Goal: Information Seeking & Learning: Check status

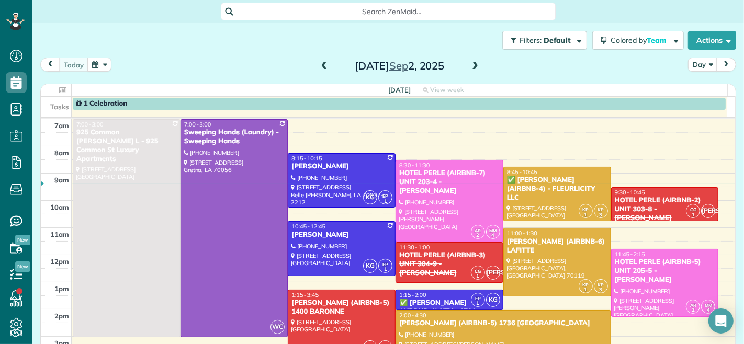
scroll to position [4, 4]
click at [319, 60] on span at bounding box center [325, 67] width 12 height 16
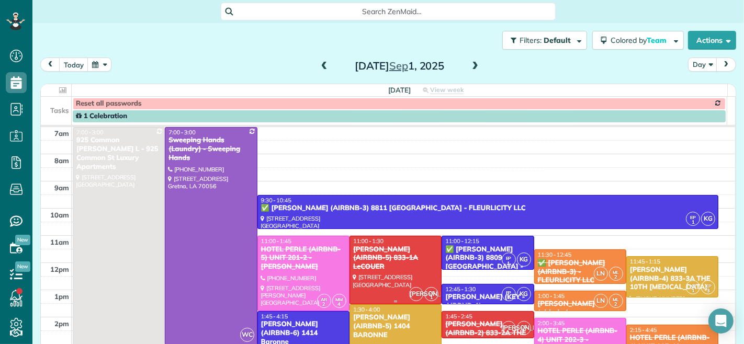
click at [388, 251] on div "NICK BRUNO (AIRBNB-5) 833-1A LeCOUER" at bounding box center [396, 259] width 86 height 27
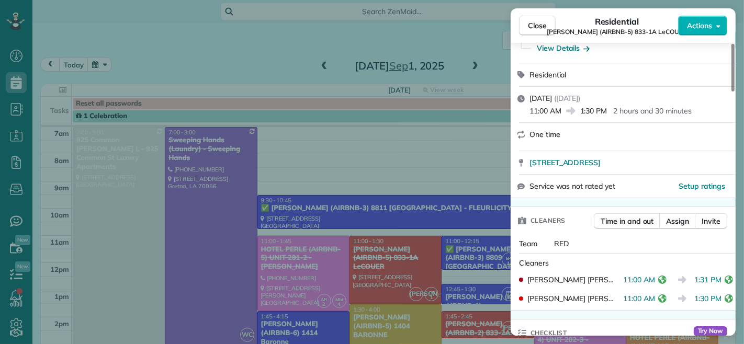
scroll to position [174, 0]
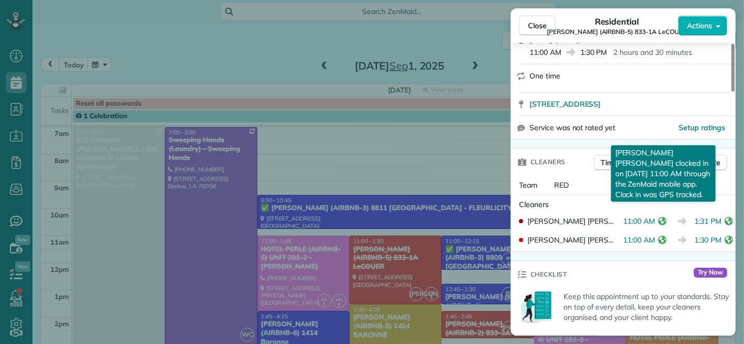
drag, startPoint x: 624, startPoint y: 219, endPoint x: 655, endPoint y: 222, distance: 31.0
click at [655, 222] on span "11:00 AM" at bounding box center [639, 221] width 32 height 10
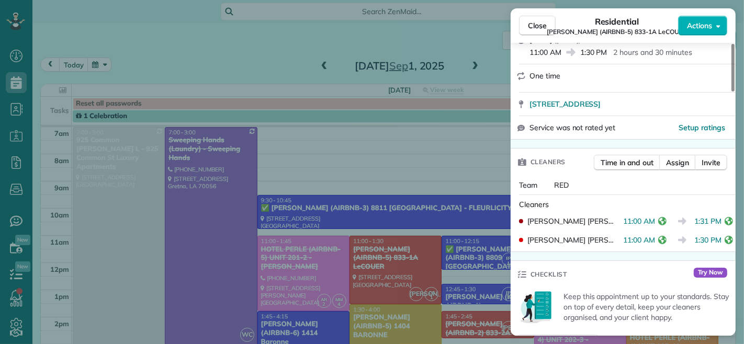
drag, startPoint x: 541, startPoint y: 31, endPoint x: 474, endPoint y: 186, distance: 168.8
click at [541, 31] on button "Close" at bounding box center [537, 26] width 37 height 20
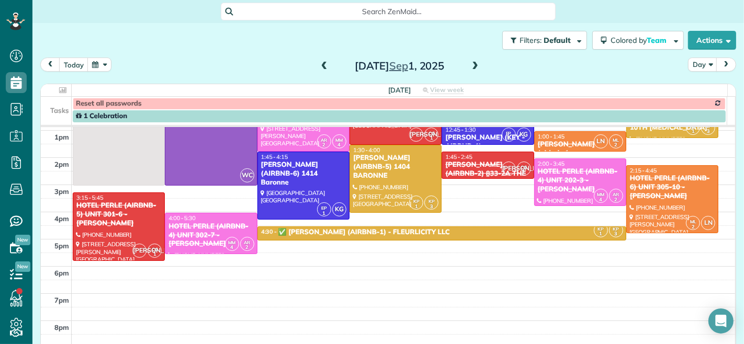
scroll to position [174, 0]
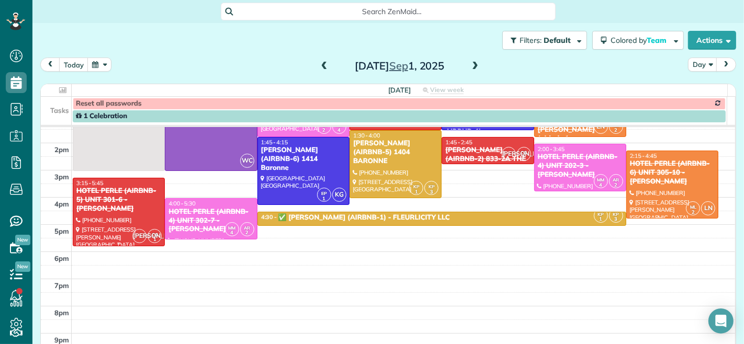
click at [120, 196] on div "HOTEL PERLE (AIRBNB-5) UNIT 301-6 - NICK BRUNO" at bounding box center [119, 200] width 86 height 27
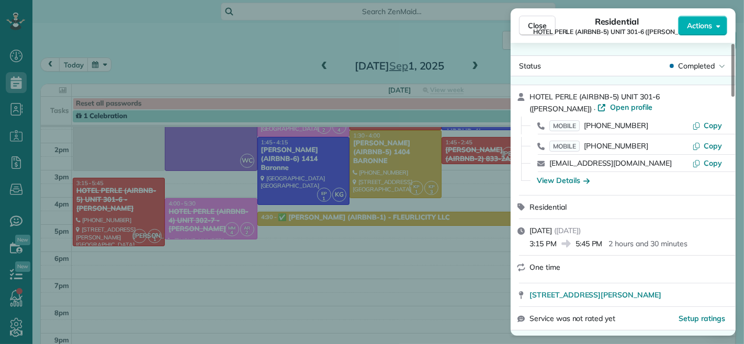
drag, startPoint x: 603, startPoint y: 245, endPoint x: 577, endPoint y: 244, distance: 25.7
click at [577, 244] on span "5:45 PM" at bounding box center [589, 244] width 27 height 10
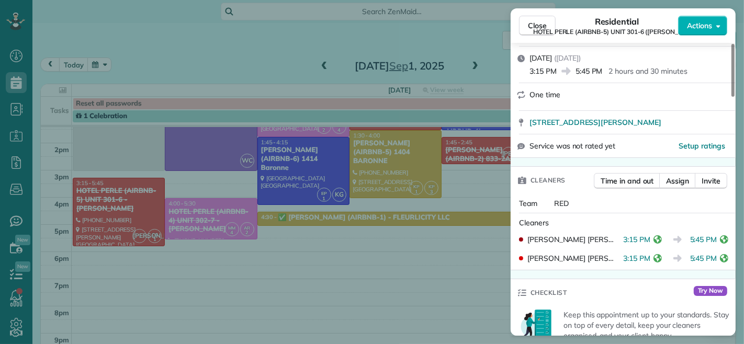
scroll to position [232, 0]
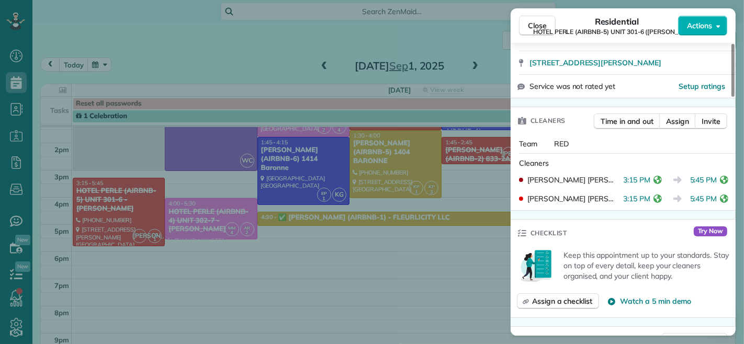
click at [541, 28] on span "HOTEL PERLE (AIRBNB-5) UNIT 301-6 (NICK BRUNO)" at bounding box center [617, 32] width 168 height 8
click at [530, 24] on span "Close" at bounding box center [537, 25] width 19 height 10
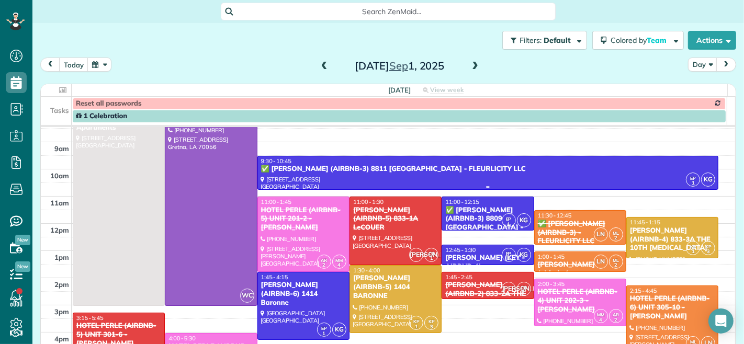
scroll to position [58, 0]
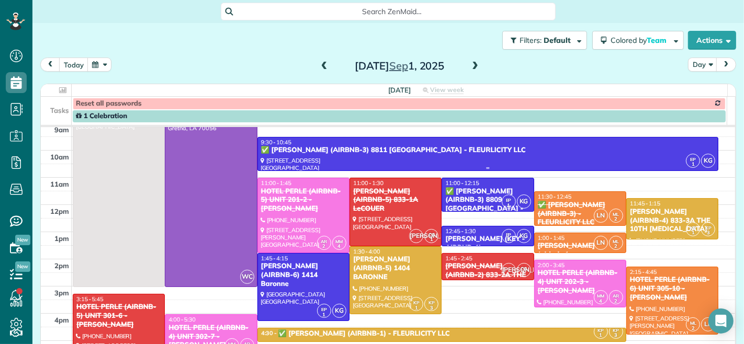
click at [356, 152] on div "✅ MATT GLAPION (AIRBNB-3) 8811 EDINBURGH - FLEURLICITY LLC" at bounding box center [488, 150] width 455 height 9
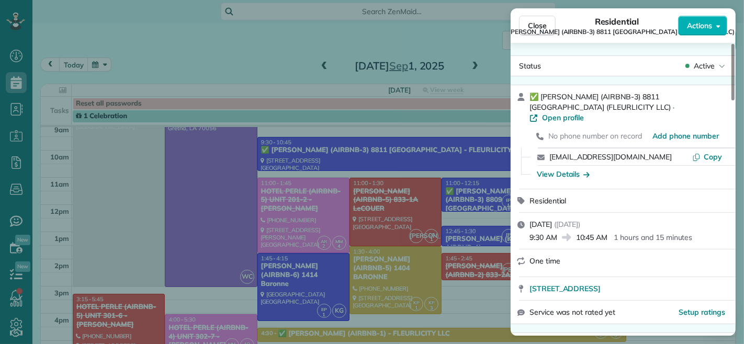
drag, startPoint x: 555, startPoint y: 228, endPoint x: 531, endPoint y: 227, distance: 24.6
click at [531, 232] on span "9:30 AM" at bounding box center [544, 237] width 28 height 10
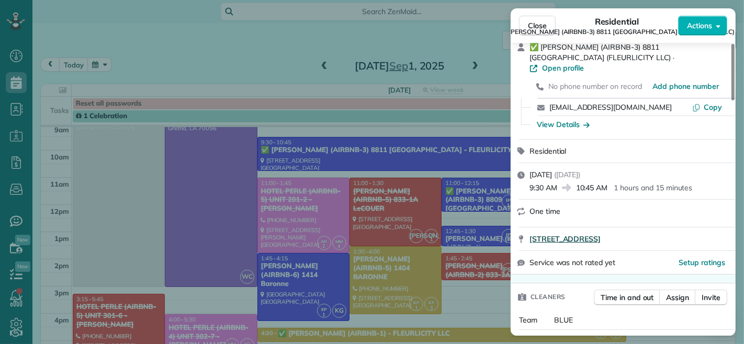
scroll to position [116, 0]
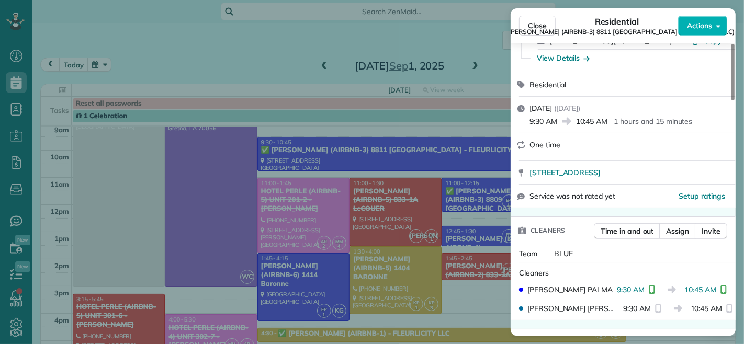
drag, startPoint x: 534, startPoint y: 21, endPoint x: 390, endPoint y: 229, distance: 253.5
click at [534, 21] on span "Close" at bounding box center [537, 25] width 19 height 10
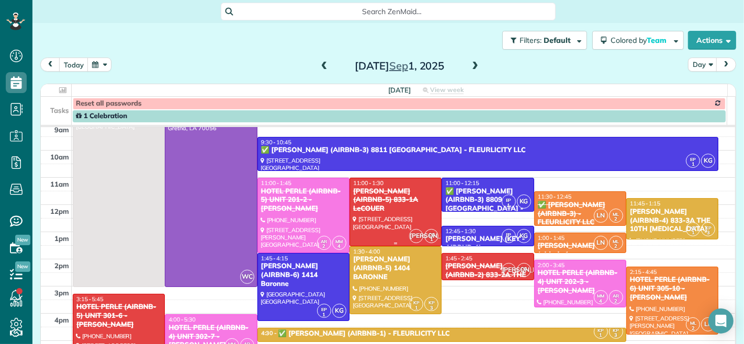
scroll to position [116, 0]
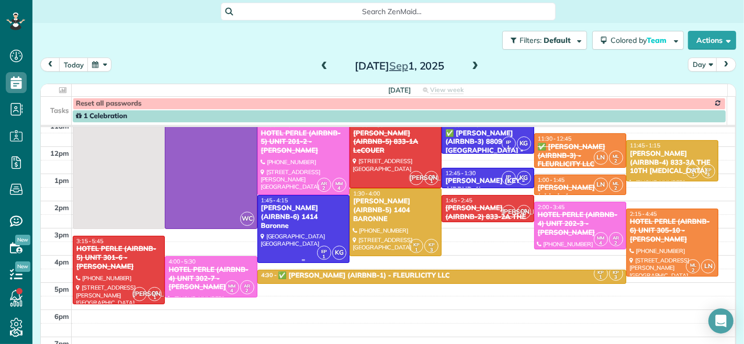
click at [309, 222] on div at bounding box center [303, 230] width 91 height 68
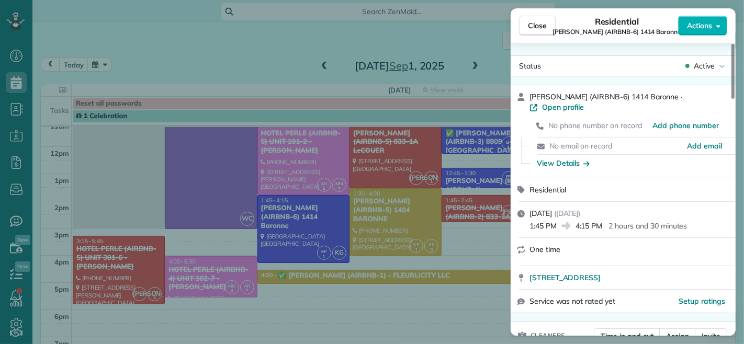
drag, startPoint x: 577, startPoint y: 216, endPoint x: 604, endPoint y: 215, distance: 27.2
click at [604, 219] on div "1:45 PM 4:15 PM 2 hours and 30 minutes" at bounding box center [630, 225] width 200 height 13
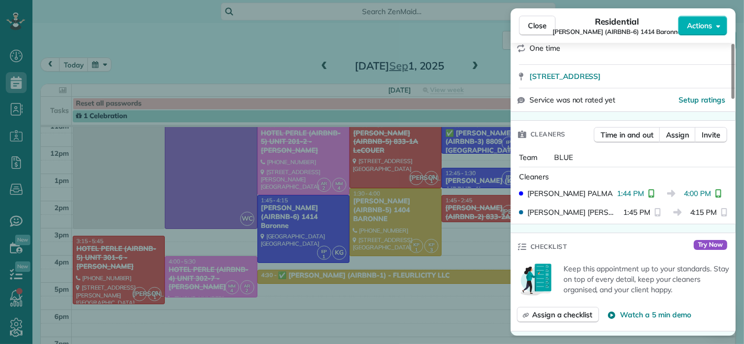
scroll to position [291, 0]
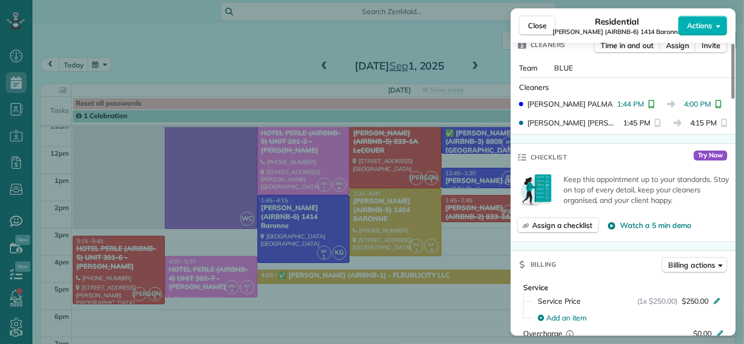
drag, startPoint x: 686, startPoint y: 96, endPoint x: 711, endPoint y: 97, distance: 24.7
click at [711, 99] on span "4:00 PM" at bounding box center [697, 104] width 27 height 10
click at [545, 26] on span "Close" at bounding box center [537, 25] width 19 height 10
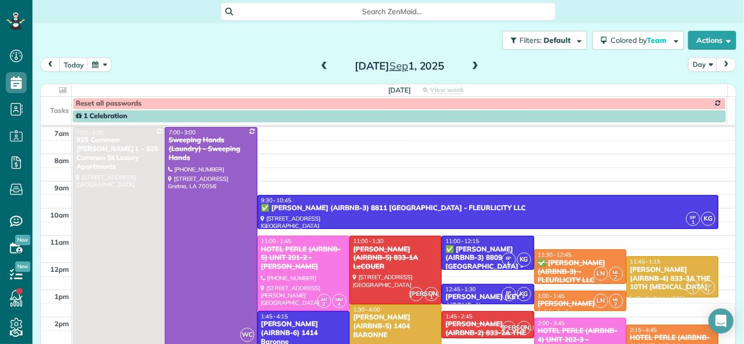
scroll to position [58, 0]
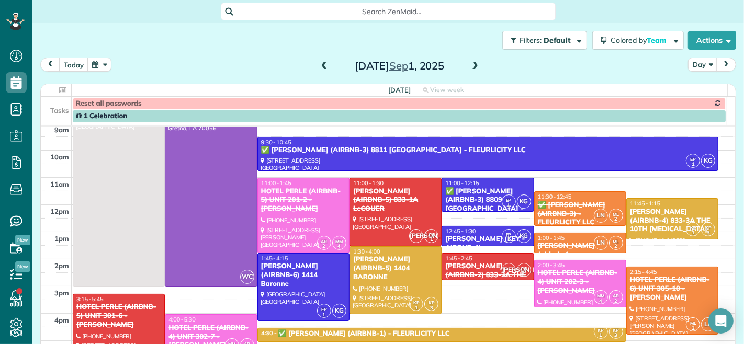
click at [642, 222] on div "NICK BRUNO (AIRBNB-4) 833-3A THE 10TH MUSE" at bounding box center [673, 221] width 86 height 27
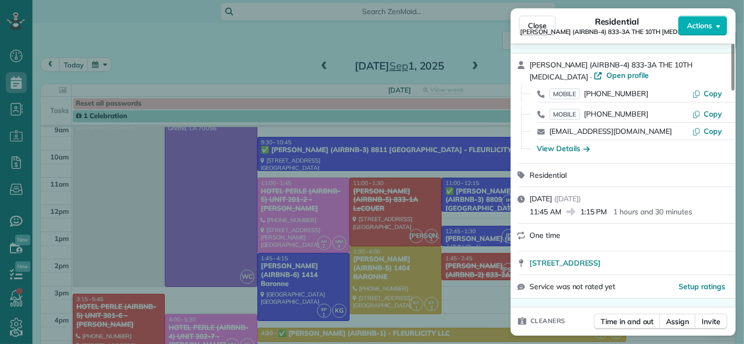
scroll to position [58, 0]
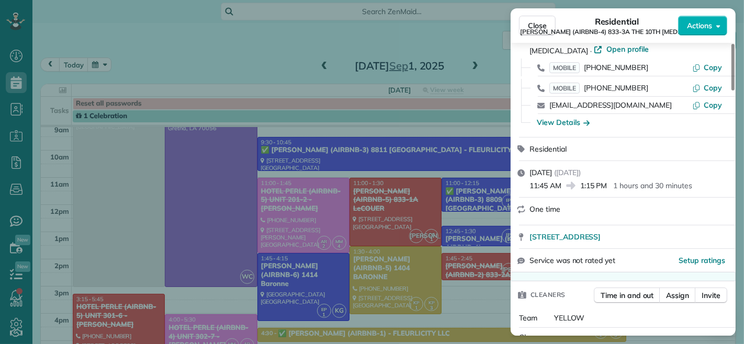
drag, startPoint x: 530, startPoint y: 187, endPoint x: 561, endPoint y: 189, distance: 31.5
click at [561, 189] on span "11:45 AM" at bounding box center [546, 186] width 32 height 10
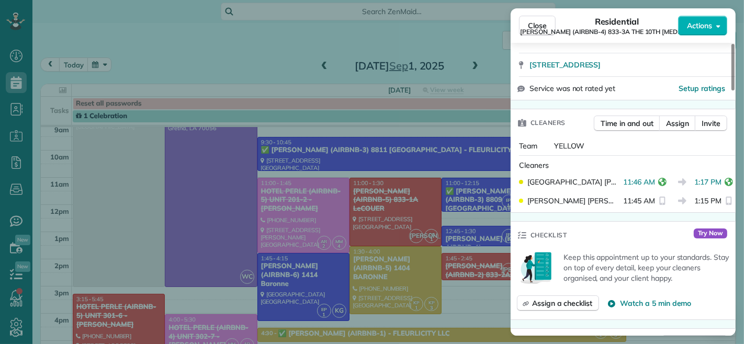
scroll to position [232, 0]
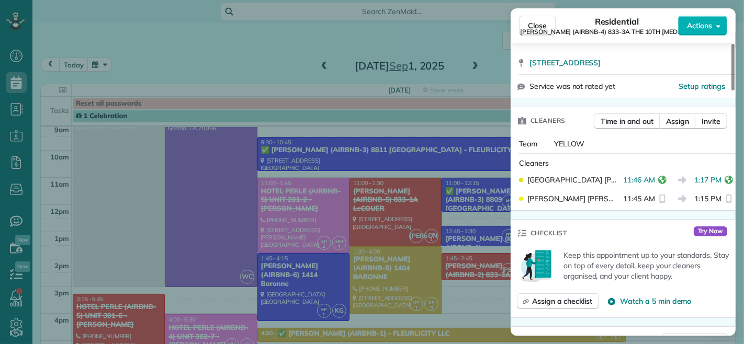
drag, startPoint x: 648, startPoint y: 176, endPoint x: 615, endPoint y: 182, distance: 33.4
click at [615, 182] on div "KENIA PACHECO 11:46 AM 1:17 PM" at bounding box center [623, 180] width 217 height 19
click at [543, 25] on span "Close" at bounding box center [537, 25] width 19 height 10
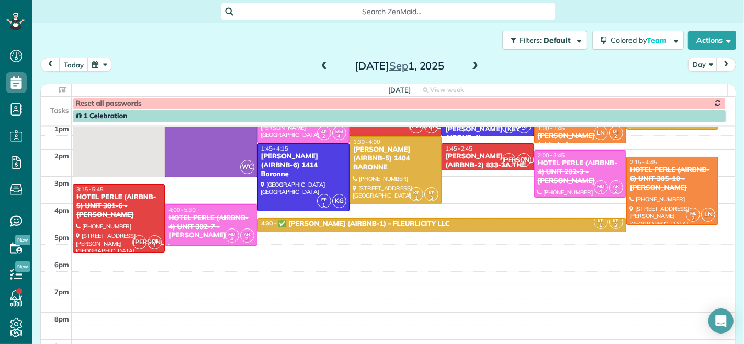
scroll to position [174, 0]
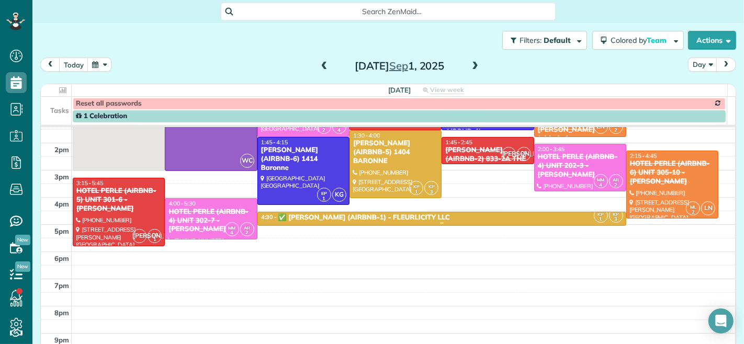
click at [472, 215] on div "4:30 - 5:00 ✅ NIOBE JOSEPH (AIRBNB-1) - FLEURLICITY LLC" at bounding box center [442, 218] width 363 height 9
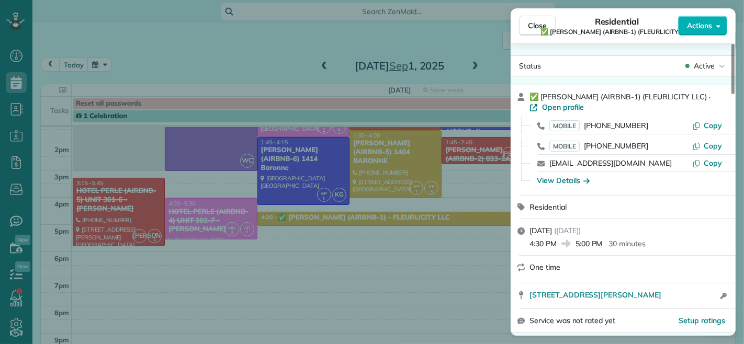
click at [576, 243] on div "4:30 PM 5:00 PM 30 minutes" at bounding box center [630, 243] width 200 height 13
drag, startPoint x: 576, startPoint y: 243, endPoint x: 597, endPoint y: 242, distance: 20.4
click at [597, 242] on span "5:00 PM" at bounding box center [589, 244] width 27 height 10
click at [682, 248] on div "4:30 PM 5:00 PM 30 minutes" at bounding box center [630, 243] width 200 height 13
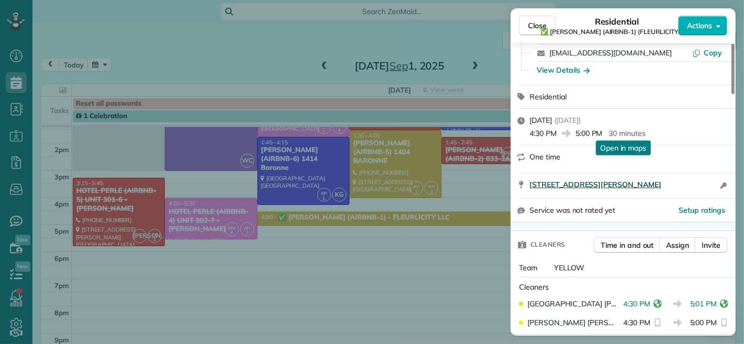
scroll to position [174, 0]
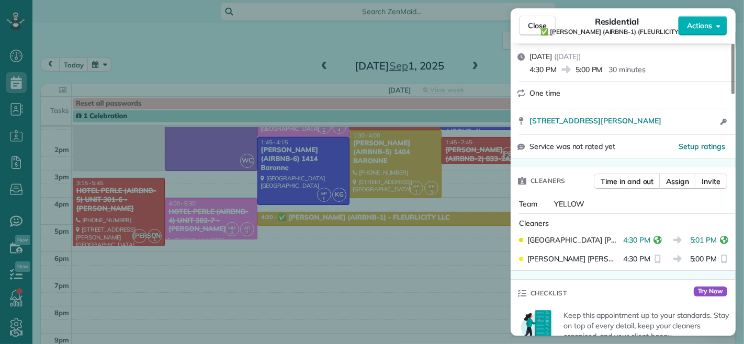
drag, startPoint x: 685, startPoint y: 250, endPoint x: 709, endPoint y: 249, distance: 24.6
click at [709, 246] on span "5:01 PM" at bounding box center [703, 240] width 27 height 10
drag, startPoint x: 531, startPoint y: 29, endPoint x: 468, endPoint y: 118, distance: 109.2
click at [531, 29] on span "Close" at bounding box center [537, 25] width 19 height 10
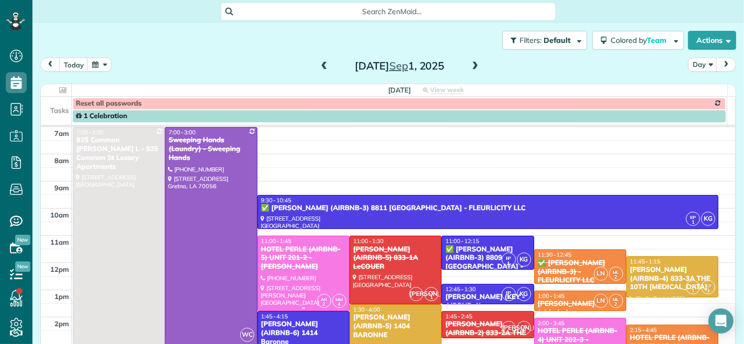
click at [276, 258] on div "HOTEL PERLE (AIRBNB-5) UNIT 201-2 - NICK BRUNO" at bounding box center [304, 259] width 86 height 27
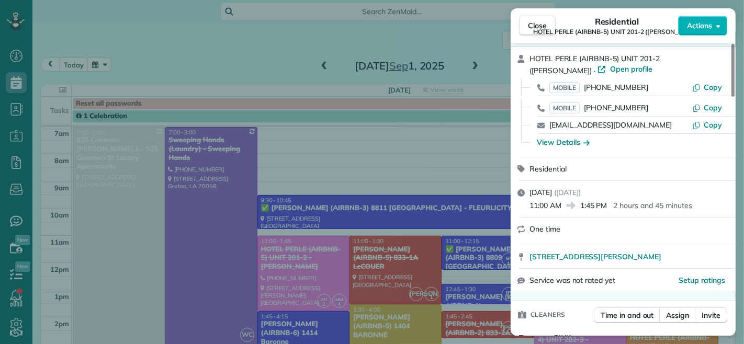
scroll to position [58, 0]
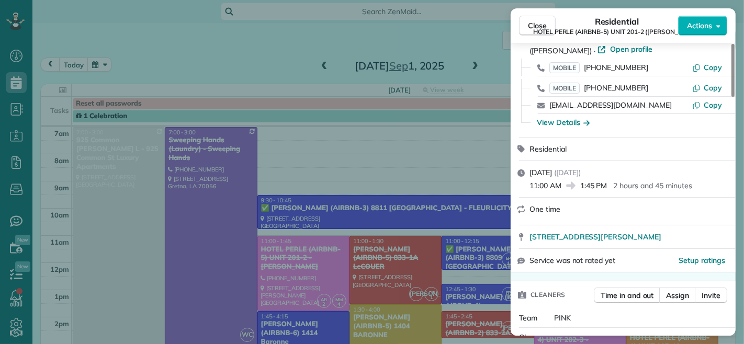
drag, startPoint x: 529, startPoint y: 187, endPoint x: 561, endPoint y: 183, distance: 32.7
click at [561, 183] on div "Monday, September 01, 2025 ( yesterday ) 11:00 AM 1:45 PM 2 hours and 45 minutes" at bounding box center [623, 179] width 225 height 36
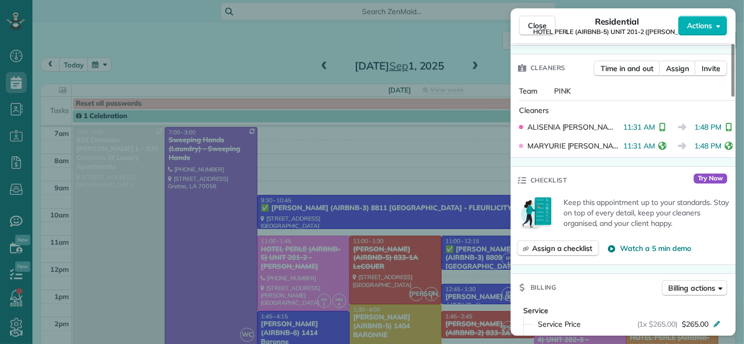
scroll to position [291, 0]
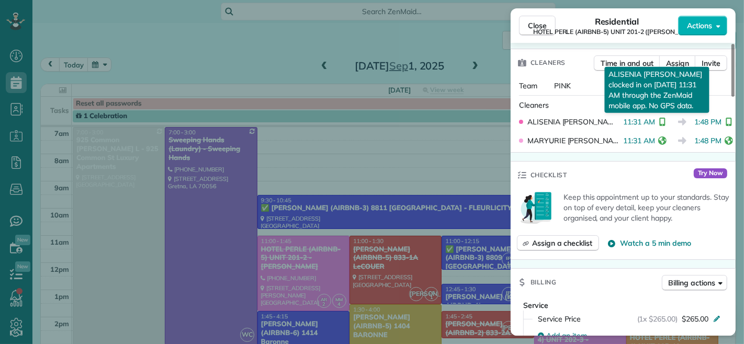
drag, startPoint x: 618, startPoint y: 122, endPoint x: 648, endPoint y: 124, distance: 29.9
click at [648, 124] on span "11:31 AM" at bounding box center [639, 122] width 32 height 10
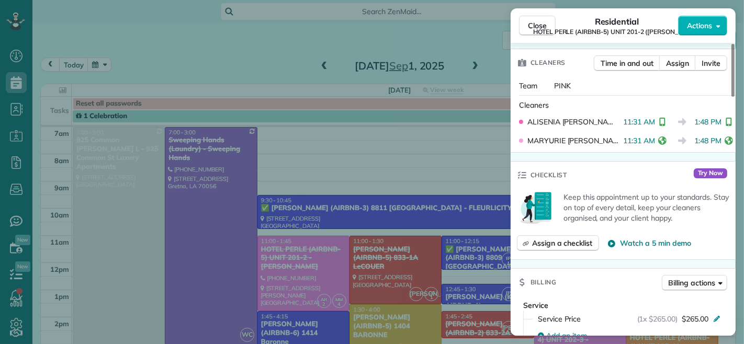
drag, startPoint x: 537, startPoint y: 25, endPoint x: 470, endPoint y: 192, distance: 179.4
click at [537, 25] on span "Close" at bounding box center [537, 25] width 19 height 10
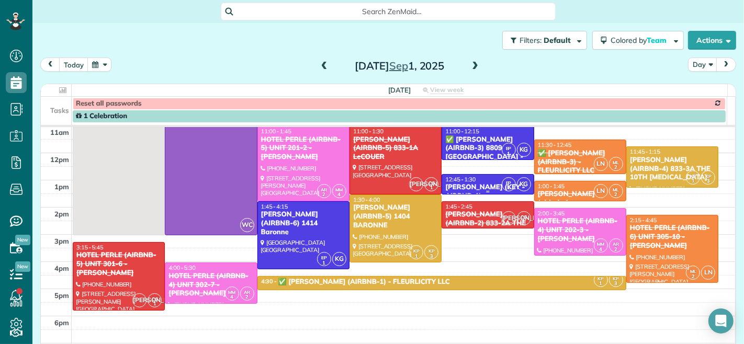
scroll to position [116, 0]
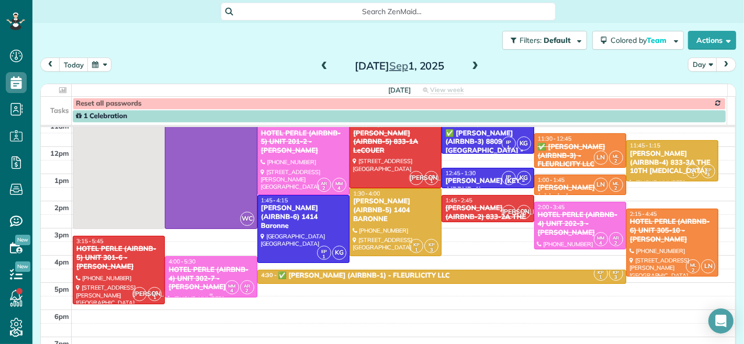
click at [218, 274] on div "HOTEL PERLE (AIRBNB-4) UNIT 302-7 - NICK BRUNO" at bounding box center [211, 279] width 86 height 27
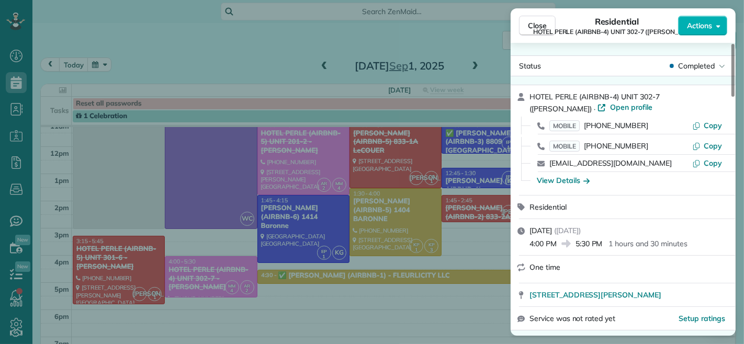
drag, startPoint x: 577, startPoint y: 242, endPoint x: 603, endPoint y: 243, distance: 25.7
click at [603, 243] on span "5:30 PM" at bounding box center [589, 244] width 27 height 10
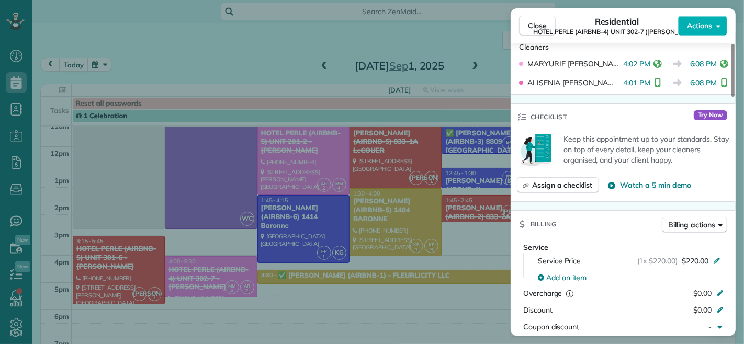
scroll to position [289, 0]
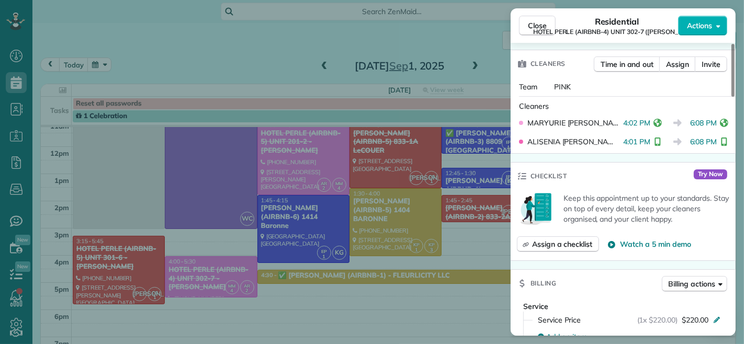
drag, startPoint x: 687, startPoint y: 141, endPoint x: 711, endPoint y: 143, distance: 24.2
click at [711, 143] on span "6:08 PM" at bounding box center [703, 142] width 27 height 10
click at [532, 27] on span "Close" at bounding box center [537, 25] width 19 height 10
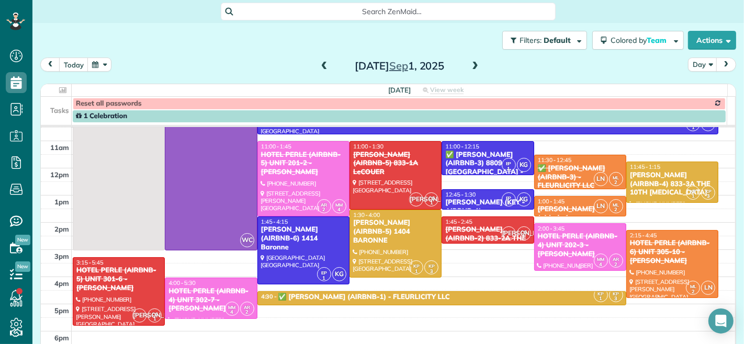
scroll to position [58, 0]
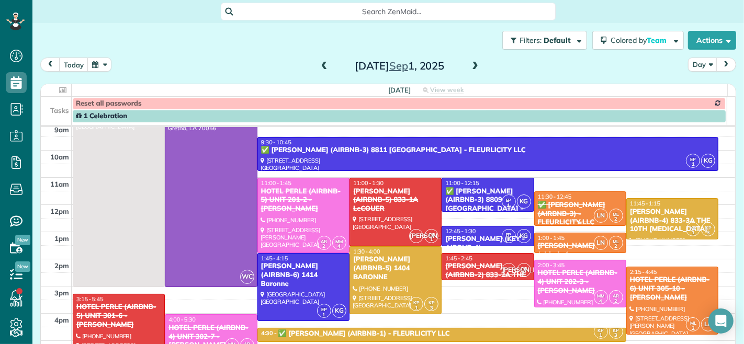
click at [564, 198] on div "11:30 - 12:45" at bounding box center [581, 196] width 86 height 7
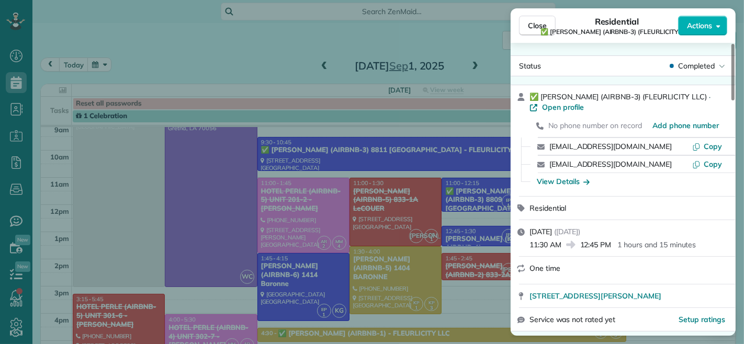
drag, startPoint x: 559, startPoint y: 247, endPoint x: 530, endPoint y: 246, distance: 29.3
click at [530, 246] on span "11:30 AM" at bounding box center [546, 245] width 32 height 10
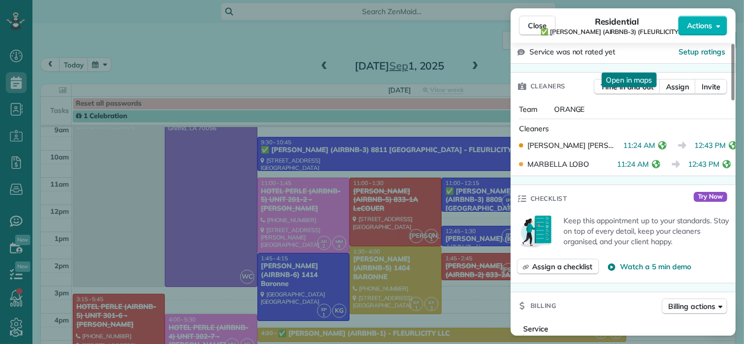
scroll to position [232, 0]
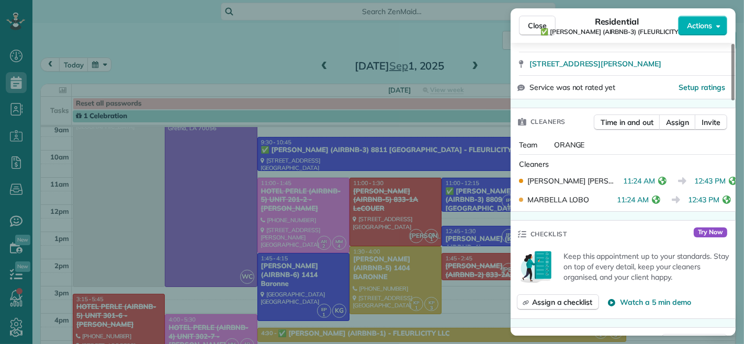
drag, startPoint x: 616, startPoint y: 201, endPoint x: 645, endPoint y: 202, distance: 28.8
click at [645, 202] on div "MARBELLA LOBO 11:24 AM 12:43 PM" at bounding box center [623, 200] width 217 height 19
click at [608, 203] on div "MARBELLA LOBO" at bounding box center [568, 200] width 98 height 10
drag, startPoint x: 619, startPoint y: 200, endPoint x: 648, endPoint y: 199, distance: 28.8
click at [648, 199] on span "11:24 AM" at bounding box center [633, 200] width 32 height 10
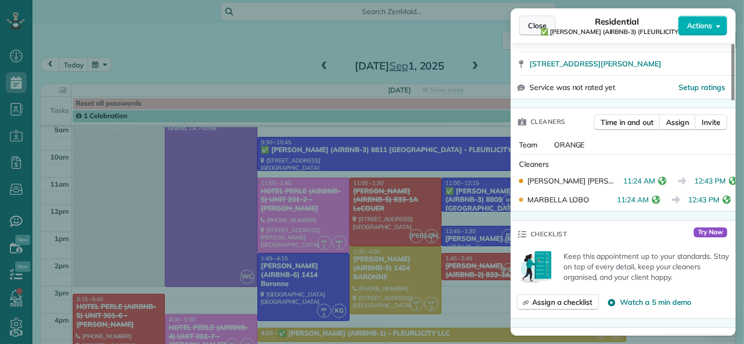
click at [529, 25] on span "Close" at bounding box center [537, 25] width 19 height 10
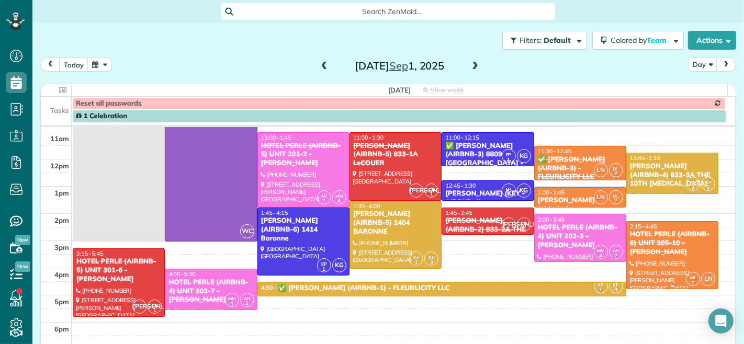
scroll to position [116, 0]
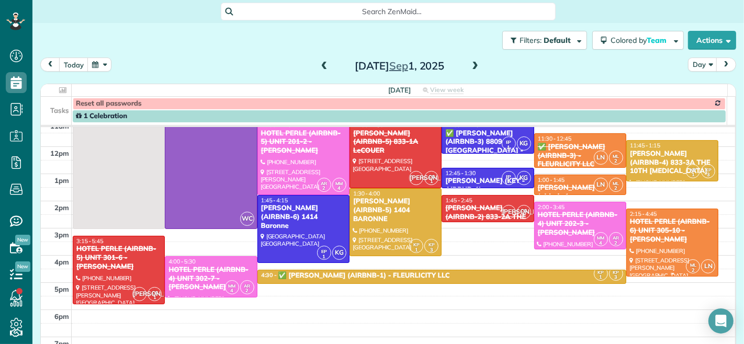
click at [641, 239] on div "HOTEL PERLE (AIRBNB-6) UNIT 305-10 - NICK BRUNO" at bounding box center [673, 231] width 86 height 27
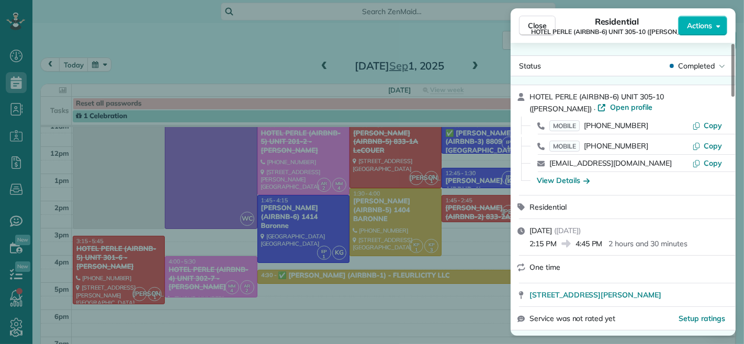
drag, startPoint x: 577, startPoint y: 247, endPoint x: 603, endPoint y: 243, distance: 25.9
click at [603, 243] on span "4:45 PM" at bounding box center [589, 244] width 27 height 10
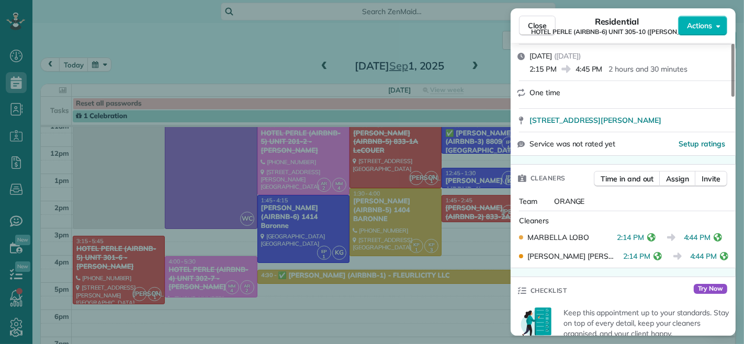
drag, startPoint x: 685, startPoint y: 238, endPoint x: 710, endPoint y: 238, distance: 25.7
click at [710, 238] on span "4:44 PM" at bounding box center [697, 237] width 27 height 10
click at [545, 28] on span "HOTEL PERLE (AIRBNB-6) UNIT 305-10 (NICK BRUNO)" at bounding box center [617, 32] width 171 height 8
click at [541, 21] on span "Close" at bounding box center [537, 25] width 19 height 10
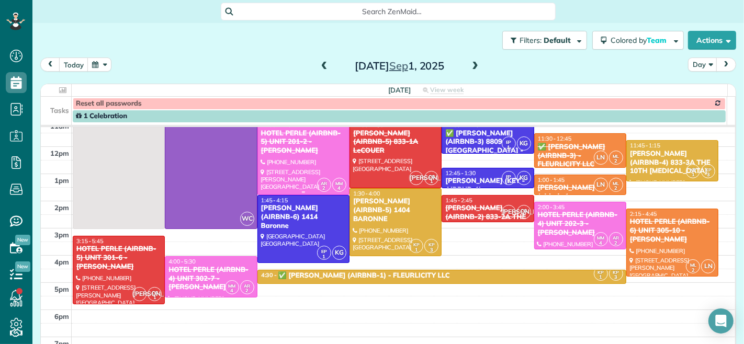
click at [233, 182] on div at bounding box center [210, 120] width 91 height 217
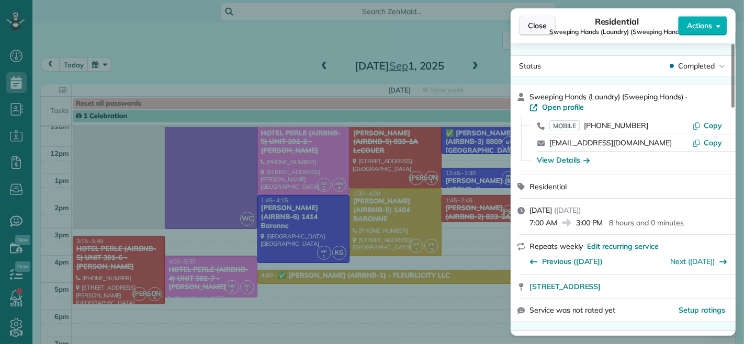
click at [531, 25] on span "Close" at bounding box center [537, 25] width 19 height 10
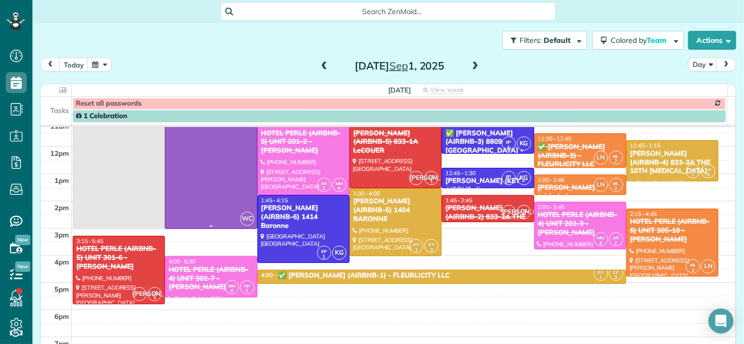
click at [229, 158] on div at bounding box center [210, 120] width 91 height 217
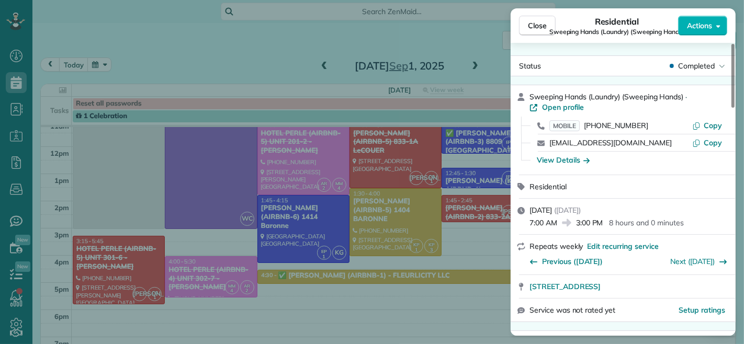
scroll to position [119, 0]
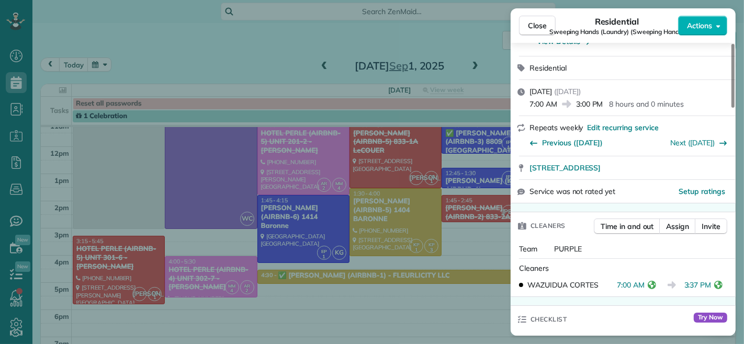
drag, startPoint x: 617, startPoint y: 285, endPoint x: 645, endPoint y: 284, distance: 28.3
click at [645, 284] on span "7:00 AM" at bounding box center [631, 285] width 28 height 10
drag, startPoint x: 686, startPoint y: 285, endPoint x: 714, endPoint y: 287, distance: 27.8
click at [714, 287] on div "3:37 PM" at bounding box center [706, 285] width 42 height 10
click at [542, 25] on span "Close" at bounding box center [537, 25] width 19 height 10
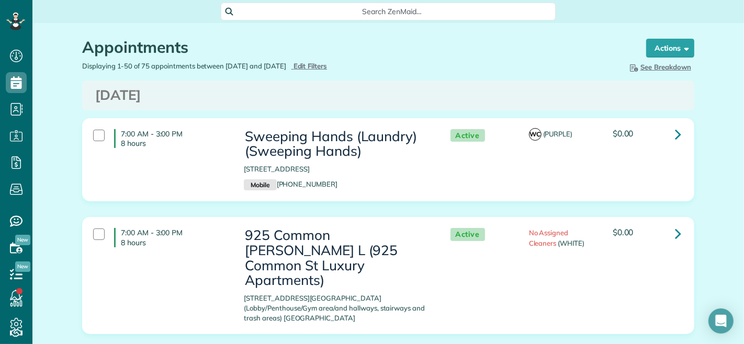
scroll to position [4, 4]
click at [328, 65] on span "Edit Filters" at bounding box center [311, 66] width 34 height 8
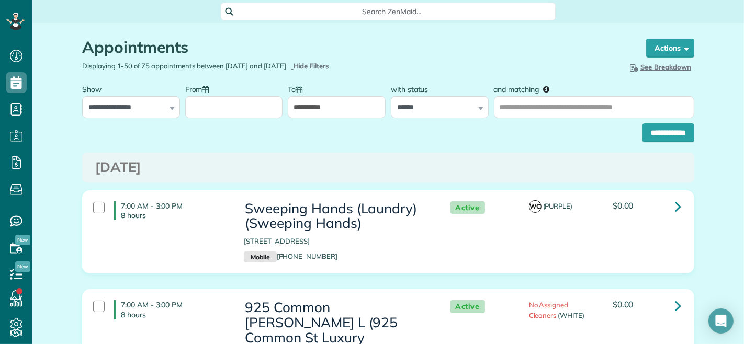
click at [338, 103] on input "**********" at bounding box center [337, 107] width 98 height 22
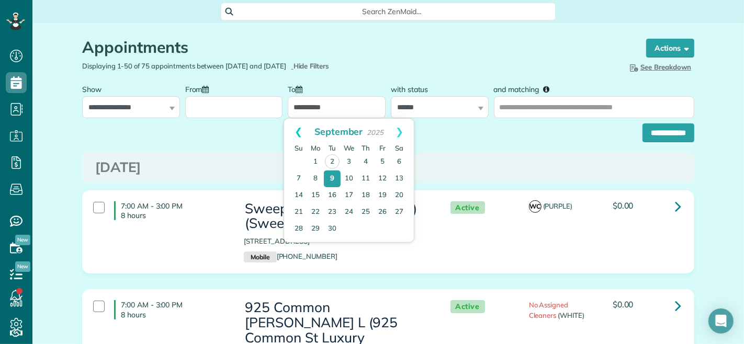
click at [299, 129] on link "Prev" at bounding box center [298, 132] width 29 height 26
click at [383, 230] on link "29" at bounding box center [382, 228] width 17 height 17
type input "**********"
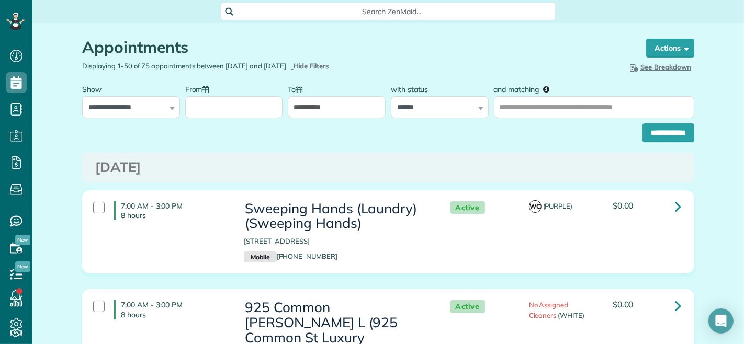
click at [250, 101] on input "From" at bounding box center [234, 107] width 98 height 22
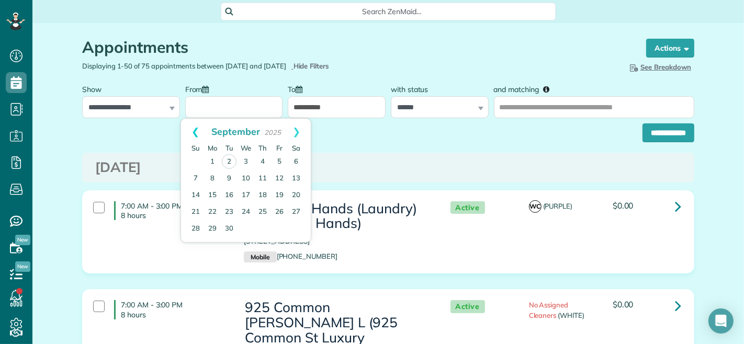
click at [196, 132] on link "Prev" at bounding box center [195, 132] width 29 height 26
click at [279, 229] on link "29" at bounding box center [279, 228] width 17 height 17
type input "**********"
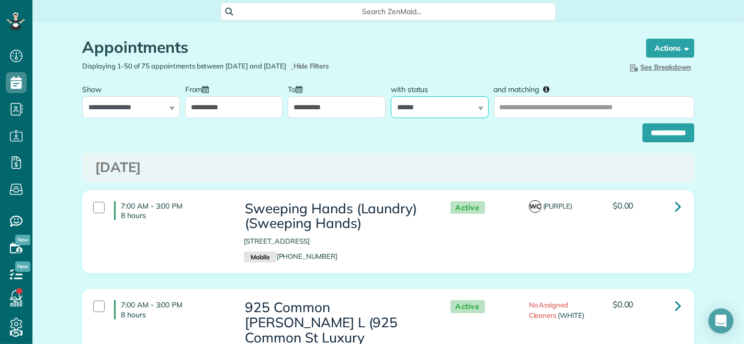
click at [446, 107] on select "**********" at bounding box center [440, 107] width 98 height 22
select select
click at [391, 96] on select "**********" at bounding box center [440, 107] width 98 height 22
click at [661, 138] on input "**********" at bounding box center [669, 133] width 52 height 19
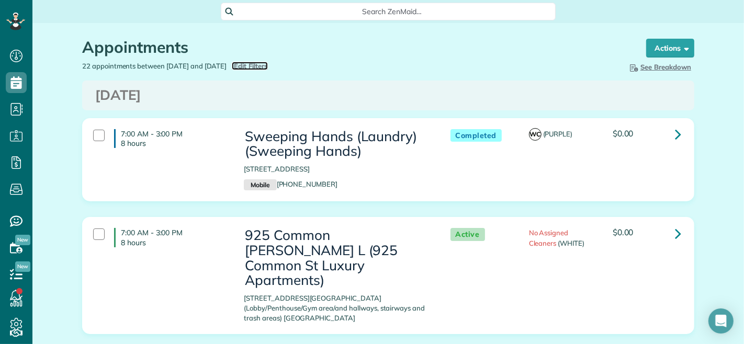
click at [262, 67] on span "Edit Filters" at bounding box center [251, 66] width 34 height 8
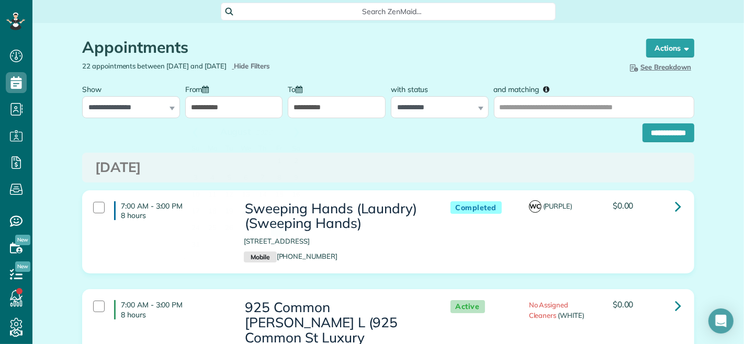
click at [248, 108] on input "**********" at bounding box center [234, 107] width 98 height 22
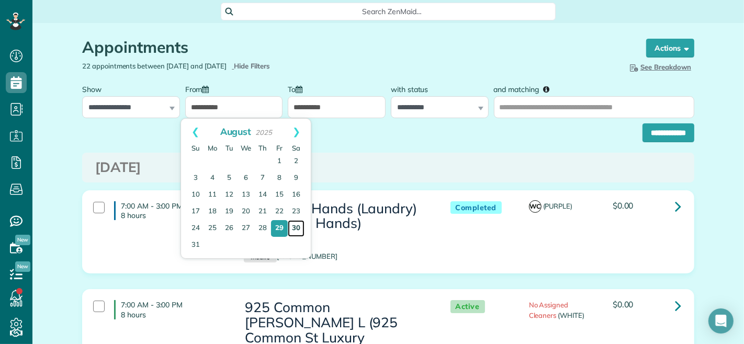
click at [294, 229] on link "30" at bounding box center [296, 228] width 17 height 17
type input "**********"
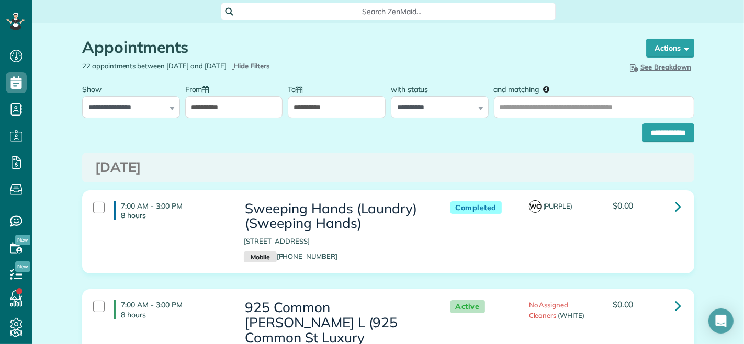
click at [308, 115] on input "**********" at bounding box center [337, 107] width 98 height 22
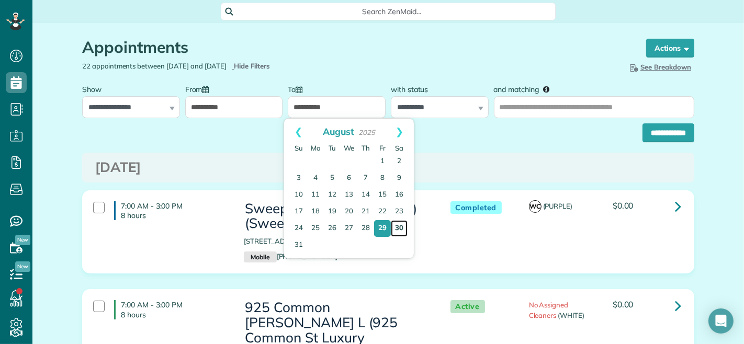
click at [399, 229] on link "30" at bounding box center [399, 228] width 17 height 17
type input "**********"
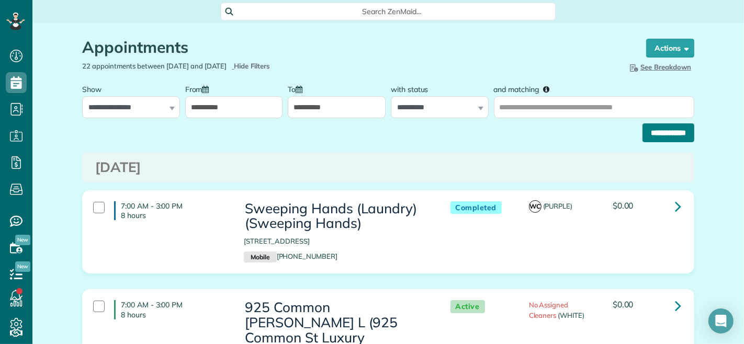
click at [666, 129] on input "**********" at bounding box center [669, 133] width 52 height 19
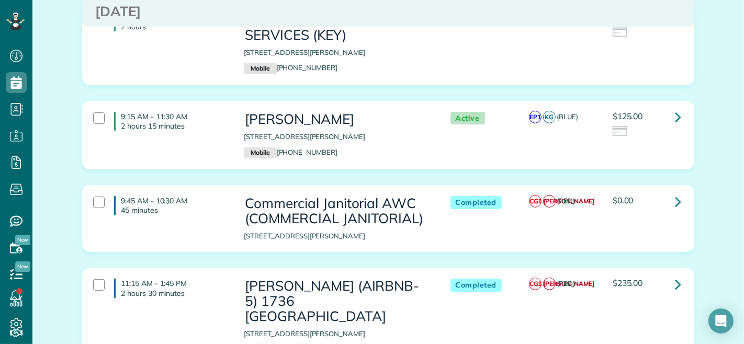
scroll to position [407, 0]
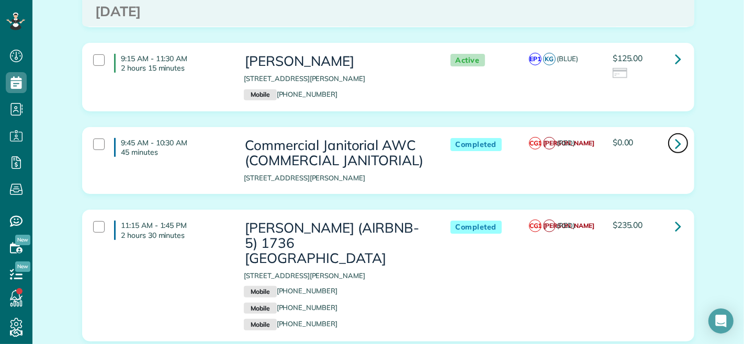
click at [675, 135] on icon at bounding box center [678, 144] width 6 height 18
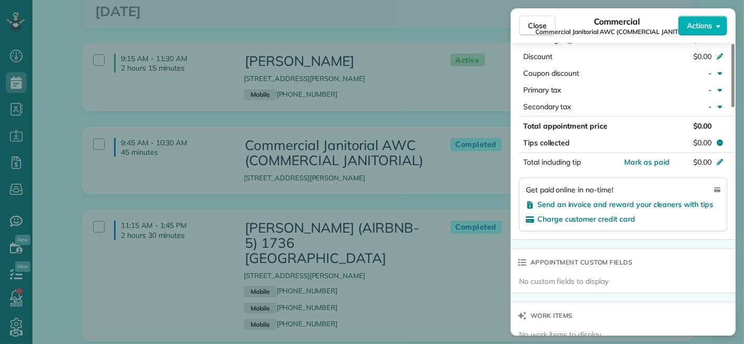
scroll to position [582, 0]
click at [540, 21] on span "Close" at bounding box center [537, 25] width 19 height 10
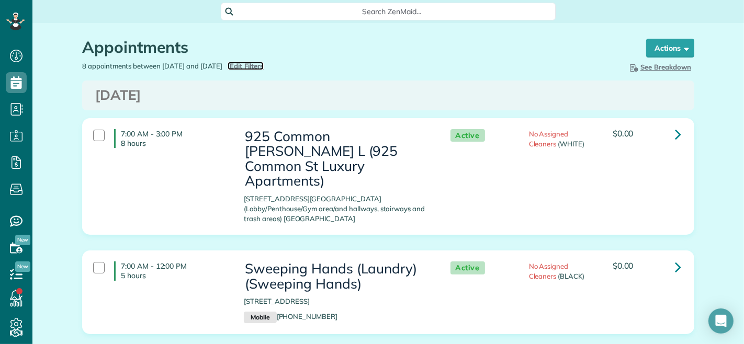
click at [264, 69] on span "Edit Filters" at bounding box center [247, 66] width 34 height 8
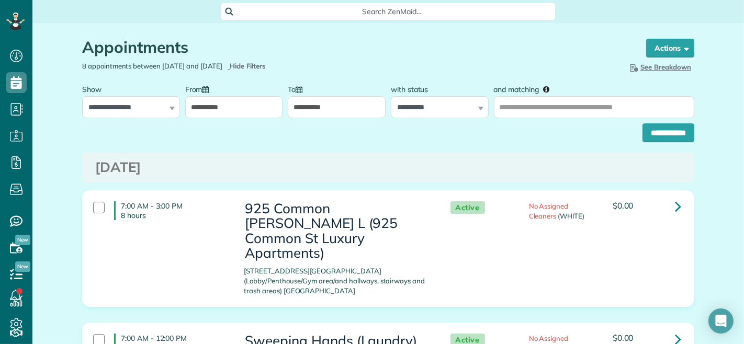
click at [237, 110] on input "**********" at bounding box center [234, 107] width 98 height 22
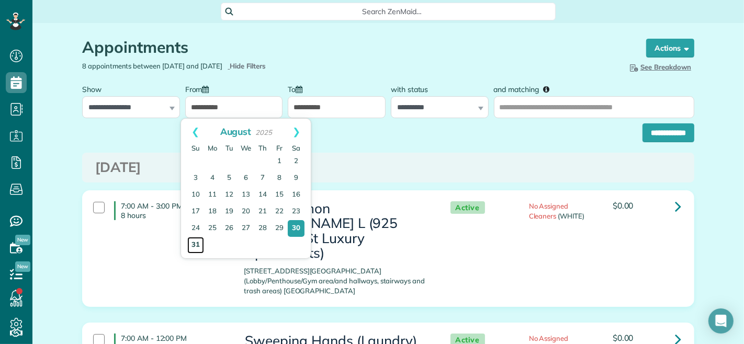
click at [197, 245] on link "31" at bounding box center [195, 245] width 17 height 17
type input "**********"
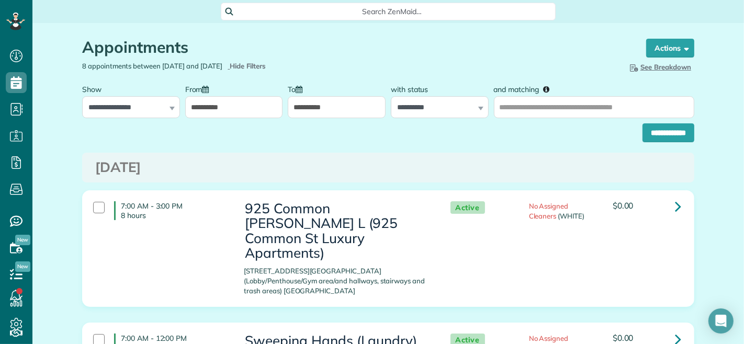
click at [313, 104] on input "**********" at bounding box center [337, 107] width 98 height 22
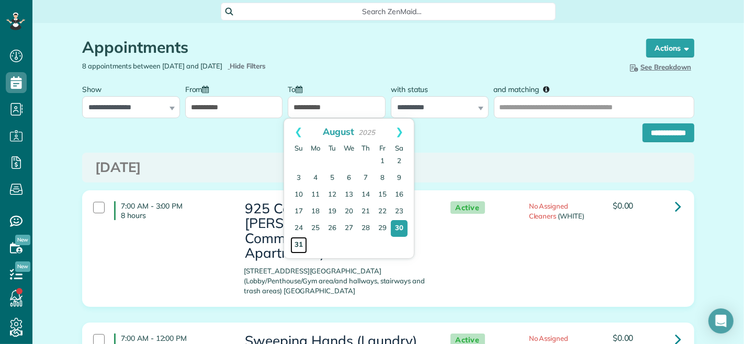
click at [295, 247] on link "31" at bounding box center [299, 245] width 17 height 17
type input "**********"
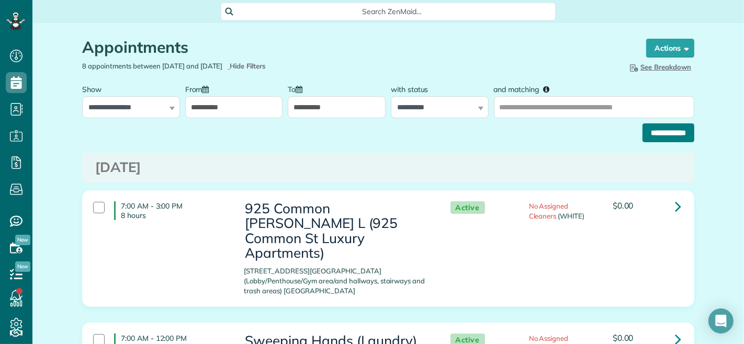
click at [655, 139] on input "**********" at bounding box center [669, 133] width 52 height 19
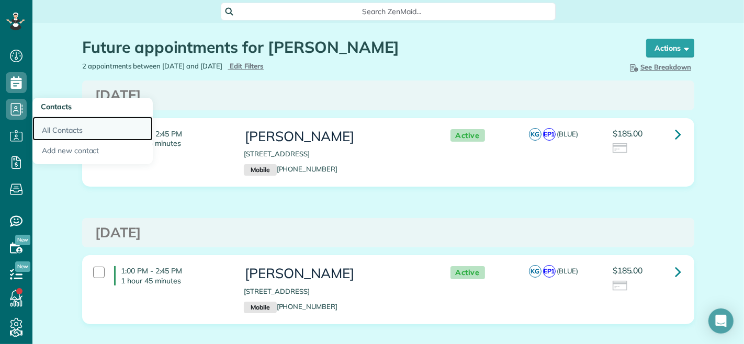
click at [53, 134] on link "All Contacts" at bounding box center [92, 129] width 120 height 24
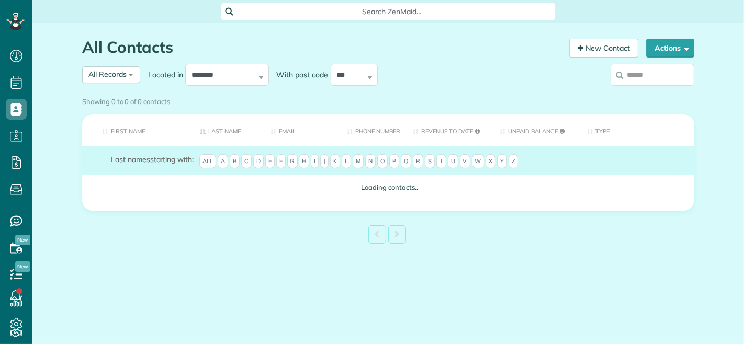
scroll to position [4, 4]
type input "***"
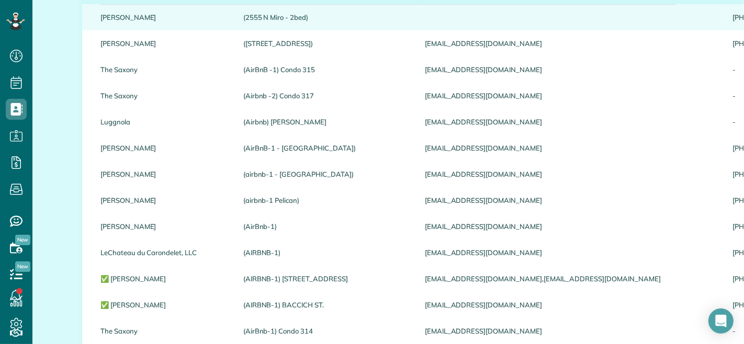
scroll to position [0, 0]
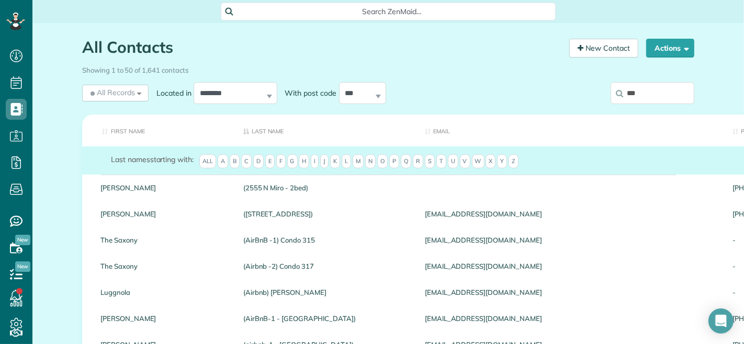
click at [650, 95] on input "***" at bounding box center [653, 93] width 84 height 22
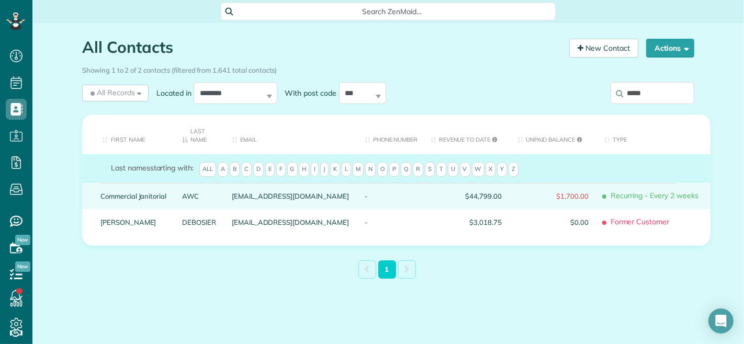
type input "*****"
click at [121, 193] on link "Commercial Janitorial" at bounding box center [134, 196] width 66 height 7
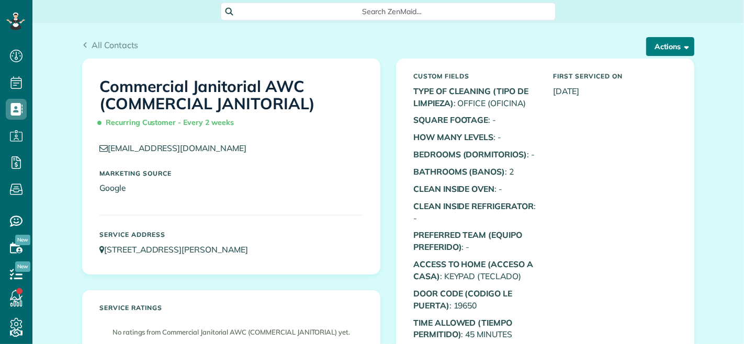
scroll to position [4, 4]
click at [669, 40] on button "Actions" at bounding box center [670, 46] width 48 height 19
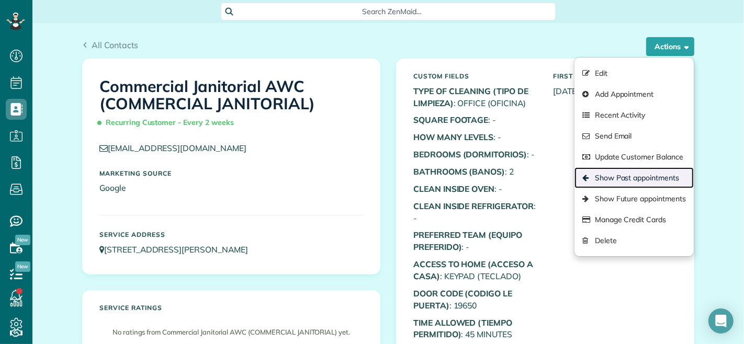
click at [624, 180] on link "Show Past appointments" at bounding box center [634, 178] width 119 height 21
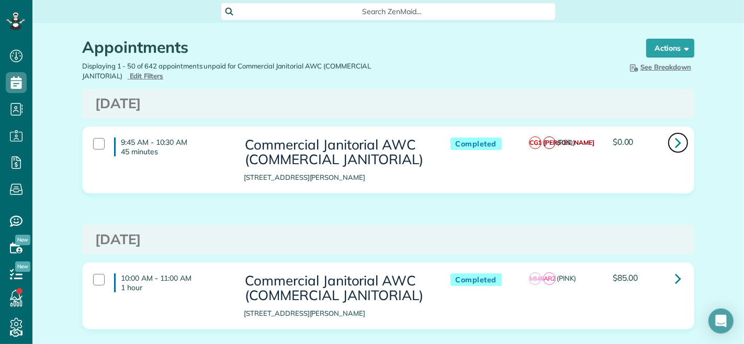
click at [675, 143] on icon at bounding box center [678, 142] width 6 height 18
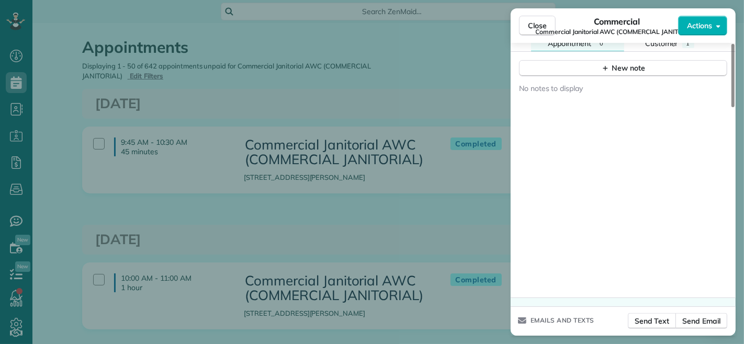
scroll to position [1061, 0]
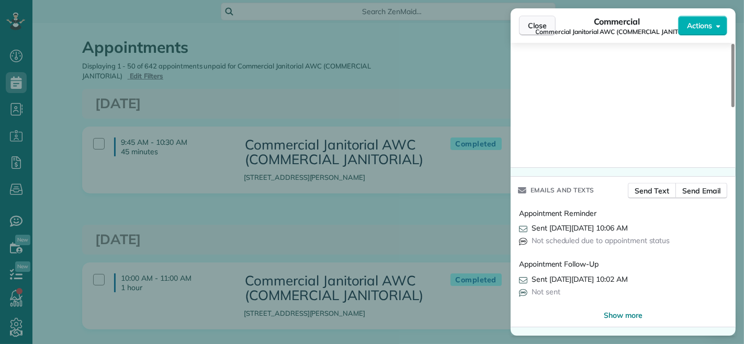
click at [543, 20] on span "Close" at bounding box center [537, 25] width 19 height 10
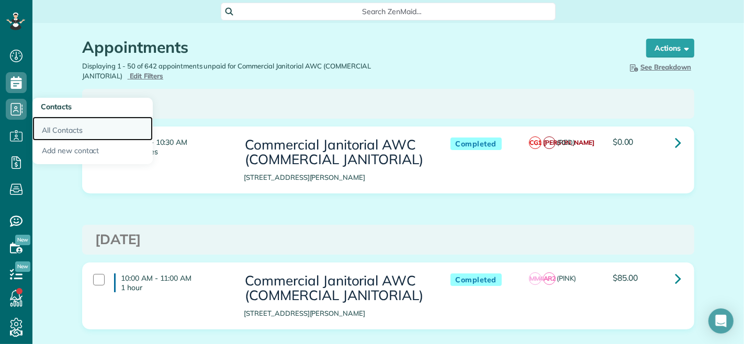
click at [65, 129] on link "All Contacts" at bounding box center [92, 129] width 120 height 24
